Goal: Check status: Check status

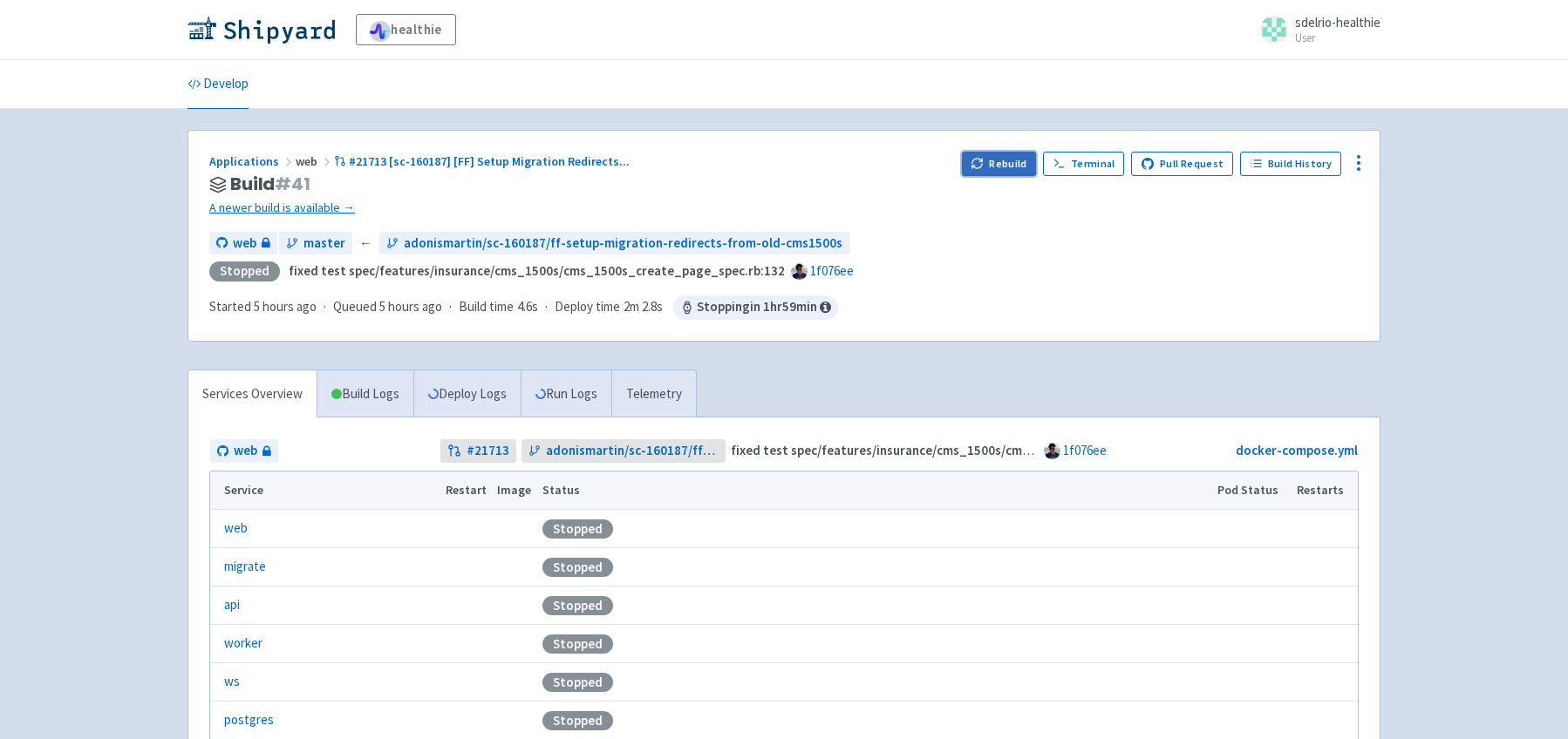
click at [1019, 159] on button "Rebuild" at bounding box center [999, 164] width 75 height 24
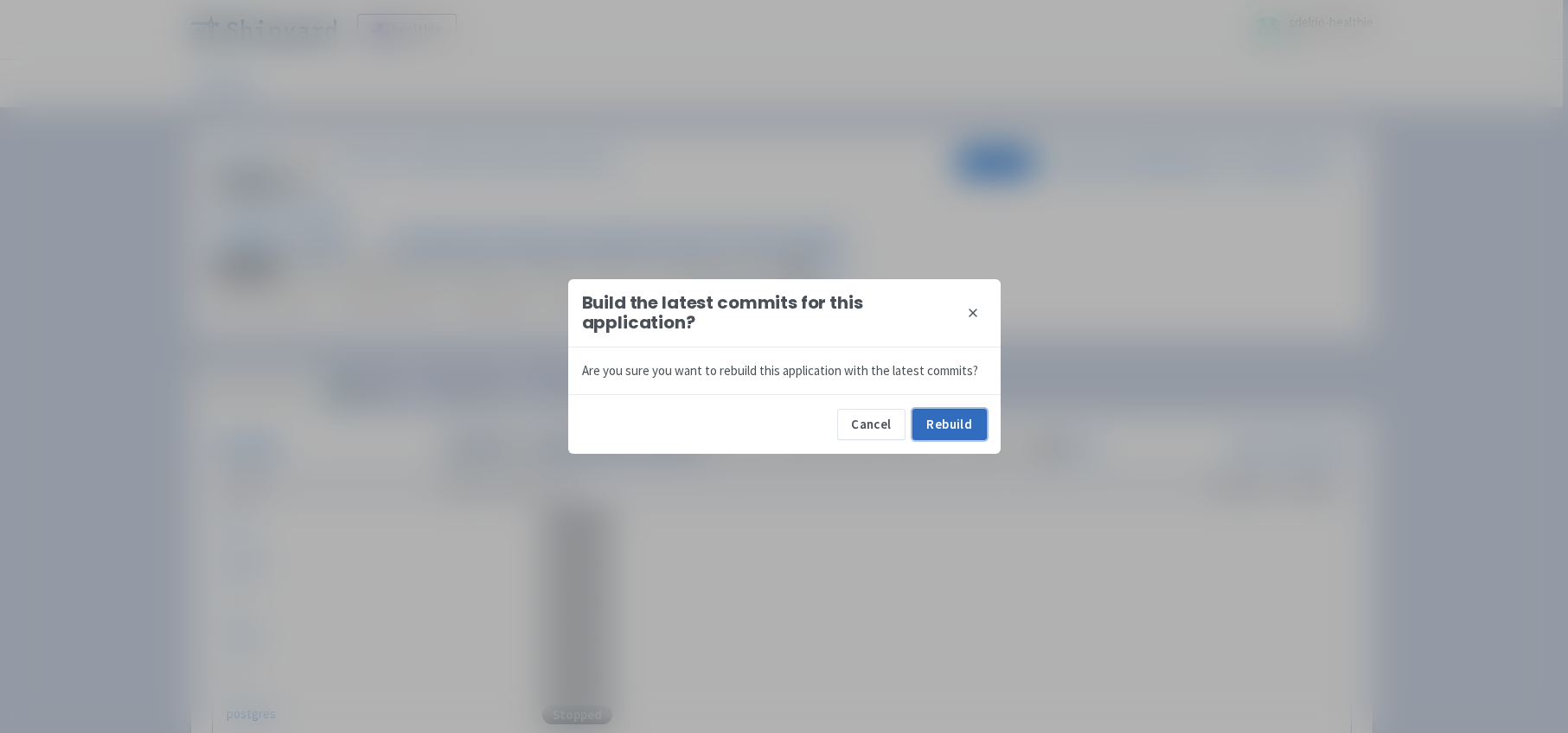
click at [953, 429] on button "Rebuild" at bounding box center [950, 424] width 75 height 31
